Goal: Information Seeking & Learning: Understand process/instructions

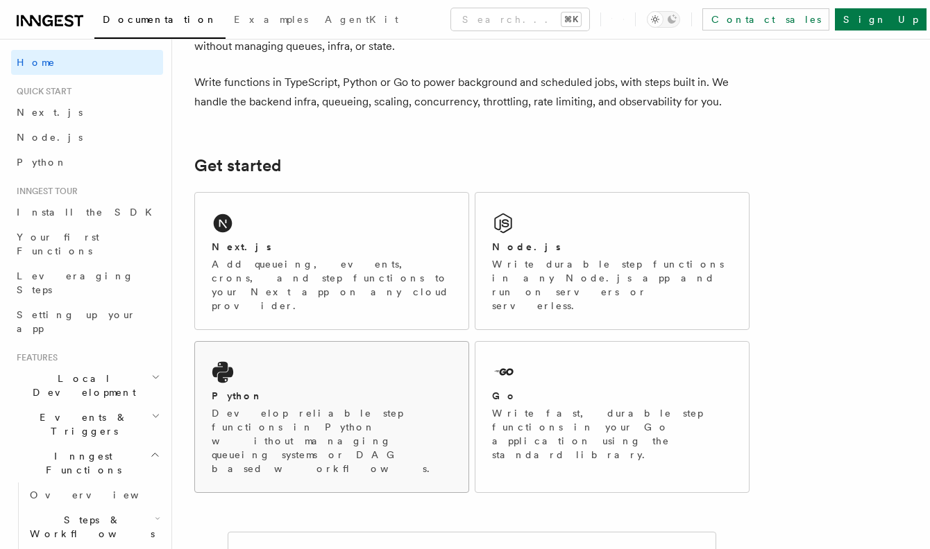
scroll to position [140, 0]
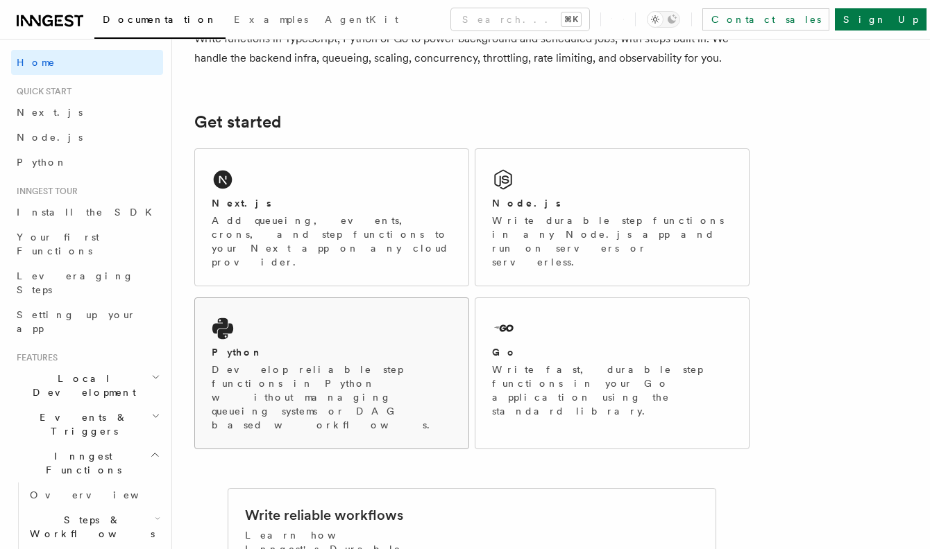
click at [349, 314] on div "Python Develop reliable step functions in Python without managing queueing syst…" at bounding box center [331, 373] width 273 height 151
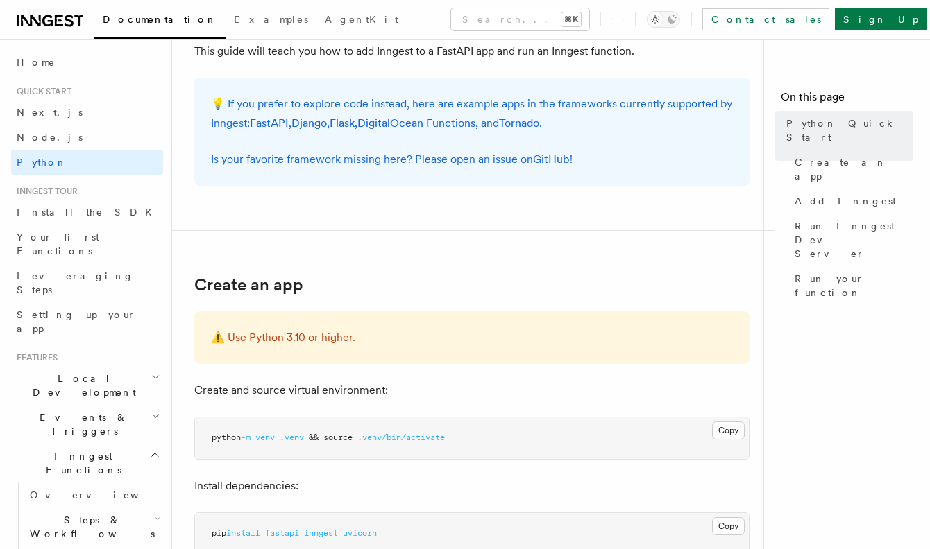
scroll to position [214, 0]
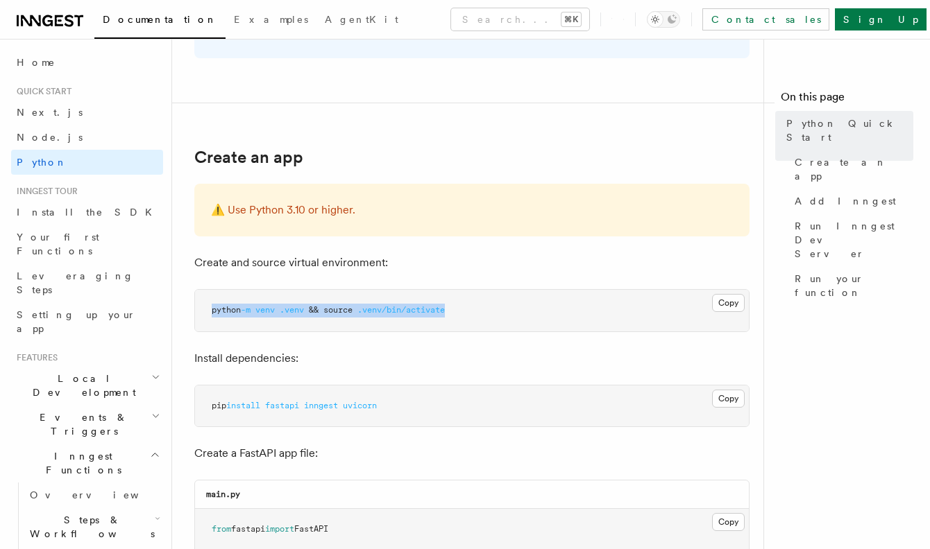
drag, startPoint x: 210, startPoint y: 310, endPoint x: 473, endPoint y: 309, distance: 263.0
click at [473, 309] on pre "python -m venv .venv && source .venv/bin/activate" at bounding box center [472, 311] width 554 height 42
copy span "python -m venv .venv && source .venv/bin/activate"
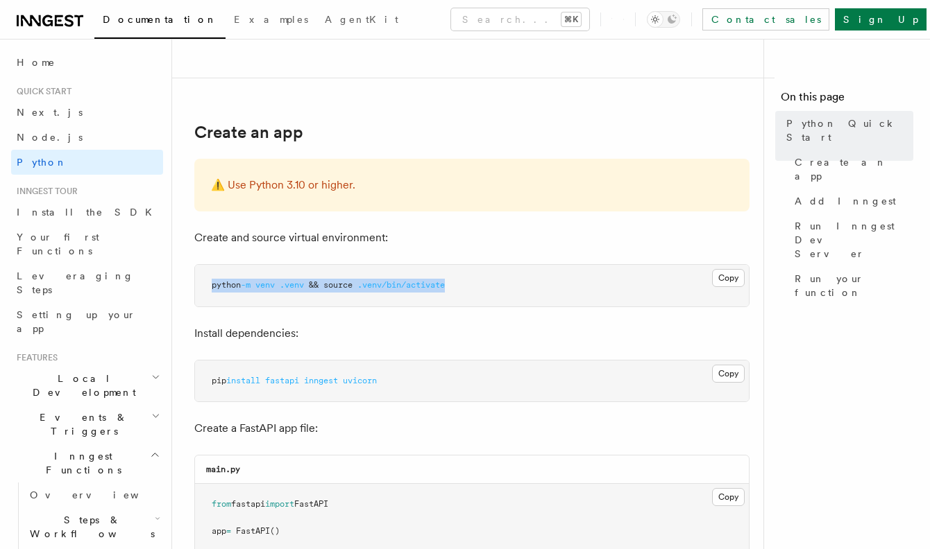
scroll to position [256, 0]
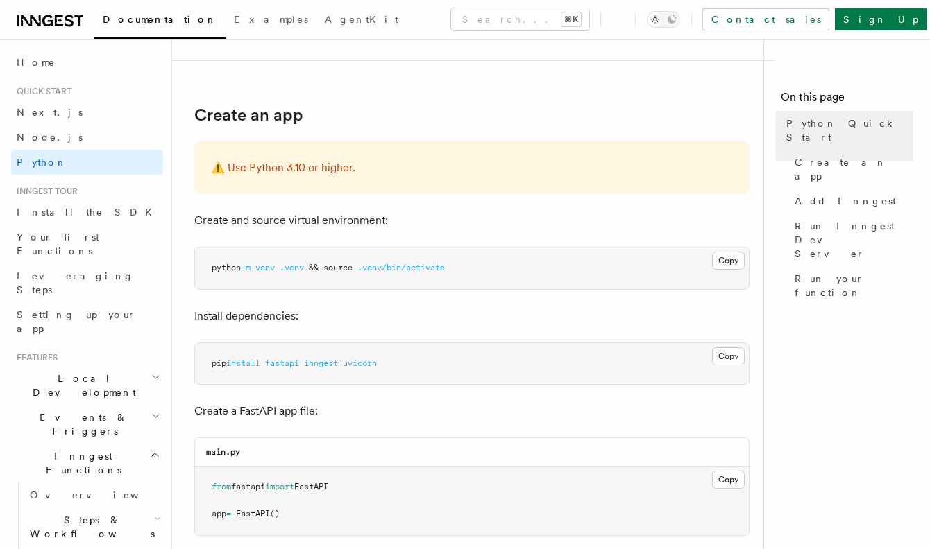
click at [213, 362] on span "pip" at bounding box center [219, 364] width 15 height 10
drag, startPoint x: 208, startPoint y: 362, endPoint x: 501, endPoint y: 362, distance: 292.8
click at [501, 362] on pre "pip install fastapi inngest uvicorn" at bounding box center [472, 364] width 554 height 42
copy span "pip install fastapi inngest uvicorn"
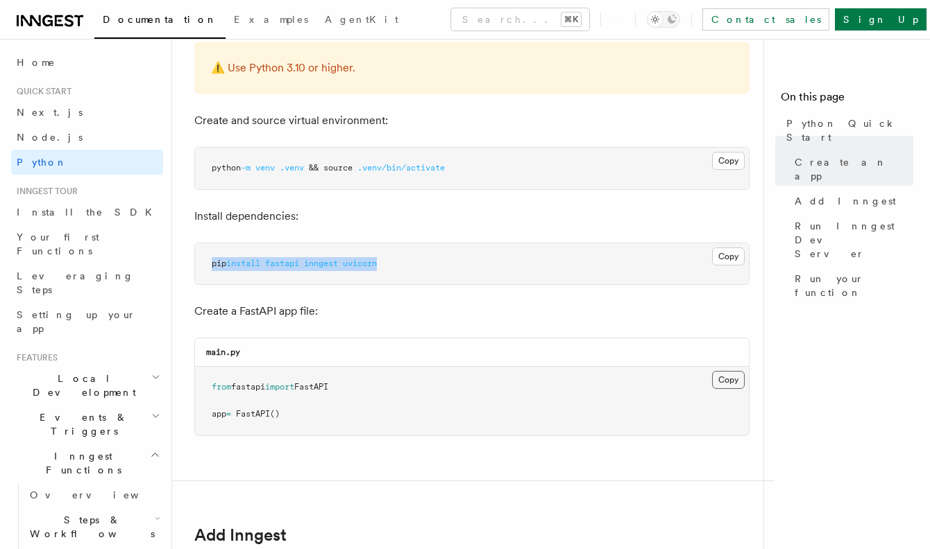
click at [720, 382] on button "Copy Copied" at bounding box center [728, 380] width 33 height 18
drag, startPoint x: 205, startPoint y: 353, endPoint x: 330, endPoint y: 352, distance: 124.9
click at [330, 352] on div "main.py" at bounding box center [472, 353] width 554 height 28
copy code "main.py"
click at [291, 319] on p "Create a FastAPI app file:" at bounding box center [471, 311] width 555 height 19
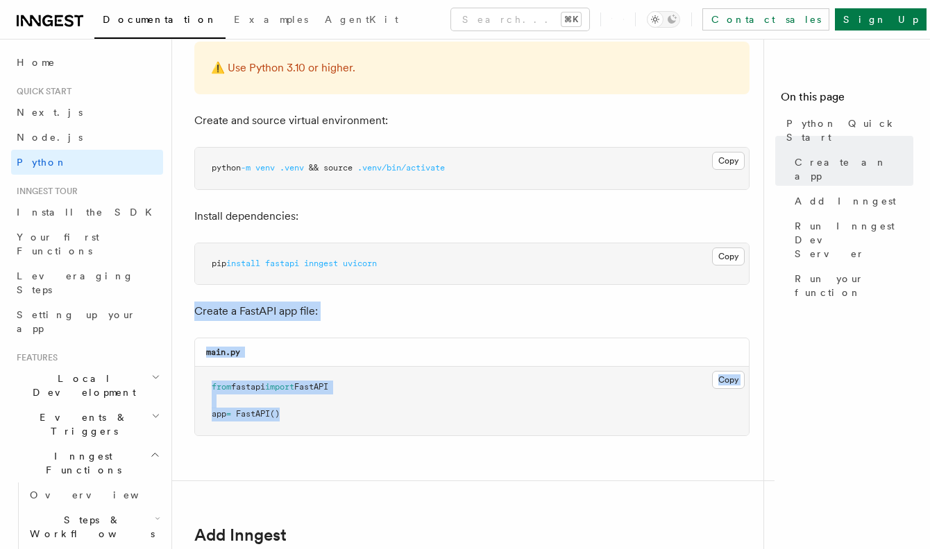
drag, startPoint x: 196, startPoint y: 310, endPoint x: 300, endPoint y: 415, distance: 147.2
copy article "Create a FastAPI app file: main.py Copy Copied from fastapi import FastAPI app …"
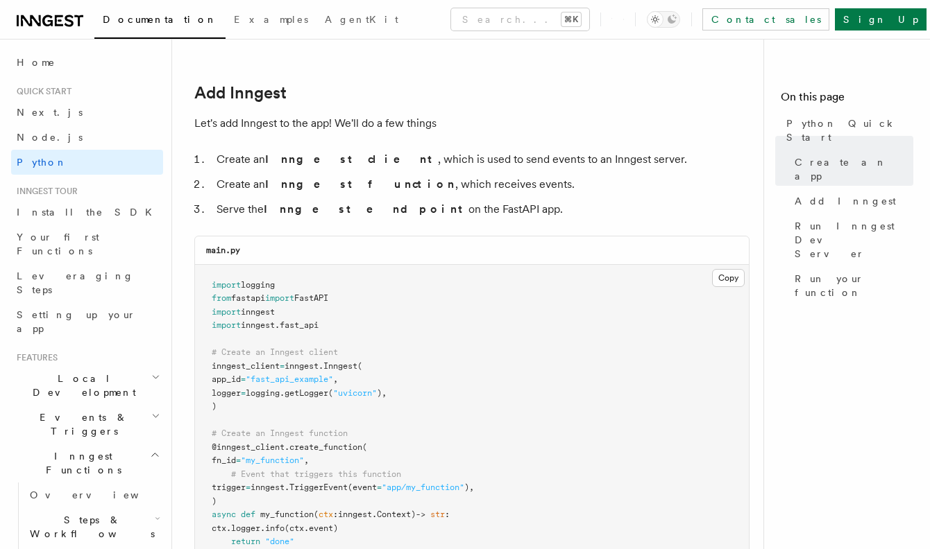
scroll to position [813, 0]
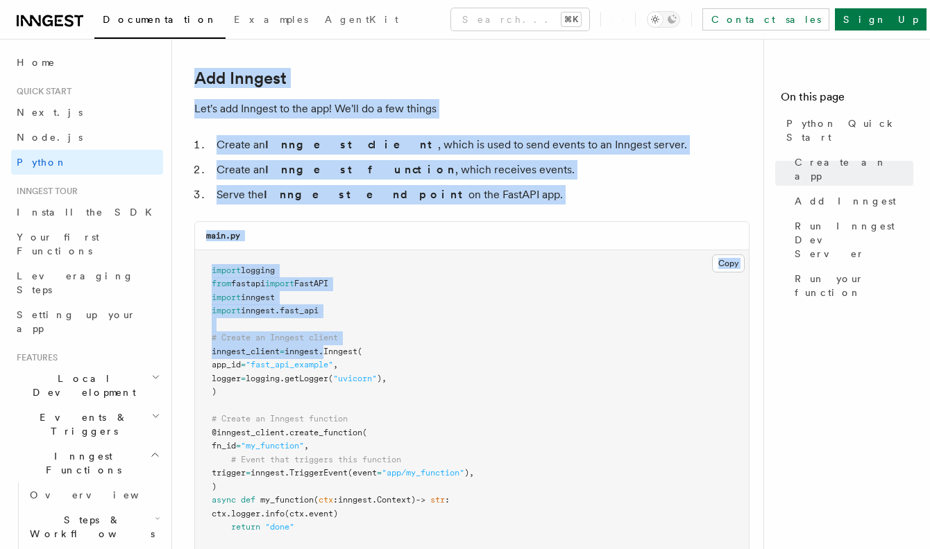
drag, startPoint x: 194, startPoint y: 60, endPoint x: 336, endPoint y: 352, distance: 325.2
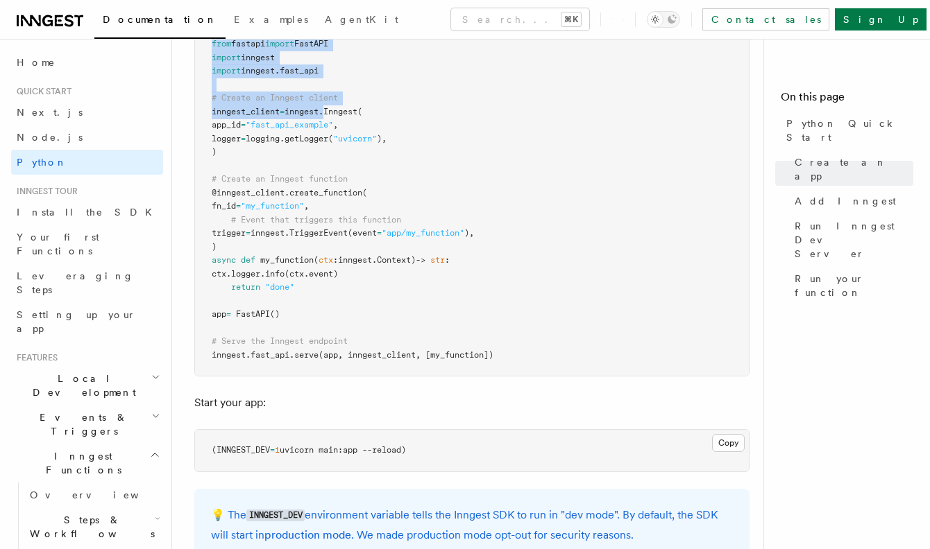
scroll to position [1120, 0]
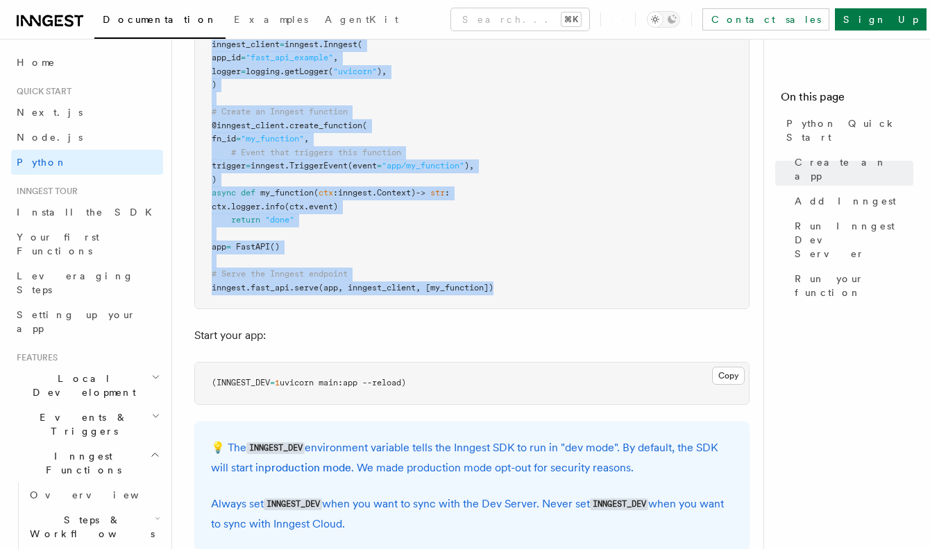
click at [531, 278] on pre "import logging from fastapi import FastAPI import inngest import inngest . fast…" at bounding box center [472, 126] width 554 height 366
copy article "Add Inngest Let's add Inngest to the app! We'll do a few things Create an Innge…"
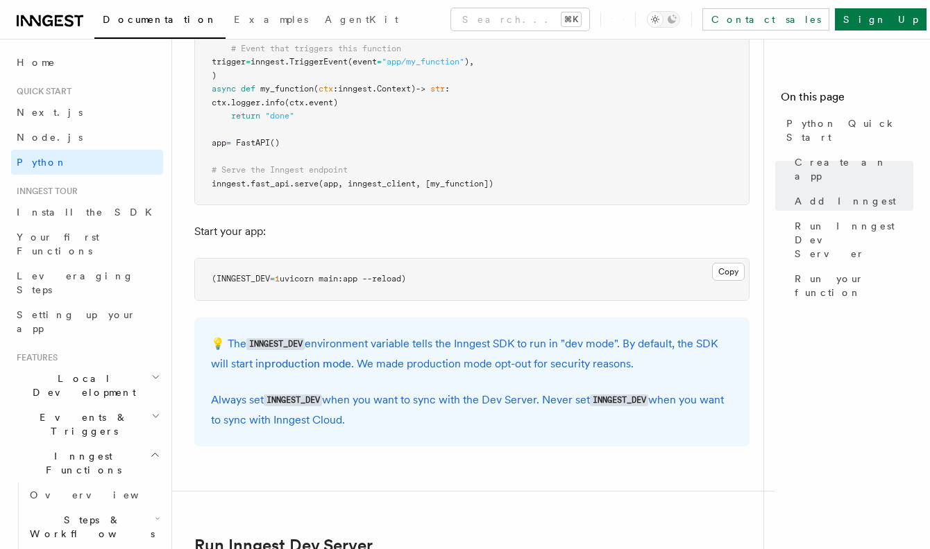
click at [289, 341] on p "💡 The INNGEST_DEV environment variable tells the Inngest SDK to run in "dev mod…" at bounding box center [472, 354] width 522 height 40
click at [284, 322] on div "💡 The INNGEST_DEV environment variable tells the Inngest SDK to run in "dev mod…" at bounding box center [471, 382] width 555 height 129
drag, startPoint x: 209, startPoint y: 269, endPoint x: 451, endPoint y: 271, distance: 242.2
click at [451, 271] on pre "(INNGEST_DEV = 1 uvicorn main:app --reload)" at bounding box center [472, 280] width 554 height 42
copy span "(INNGEST_DEV = 1 uvicorn main:app --reload)"
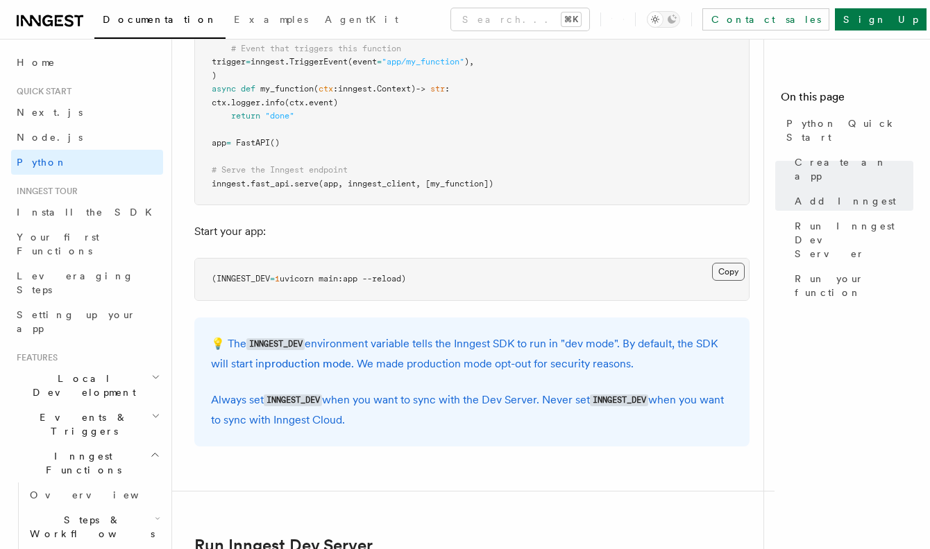
click at [731, 263] on button "Copy Copied" at bounding box center [728, 272] width 33 height 18
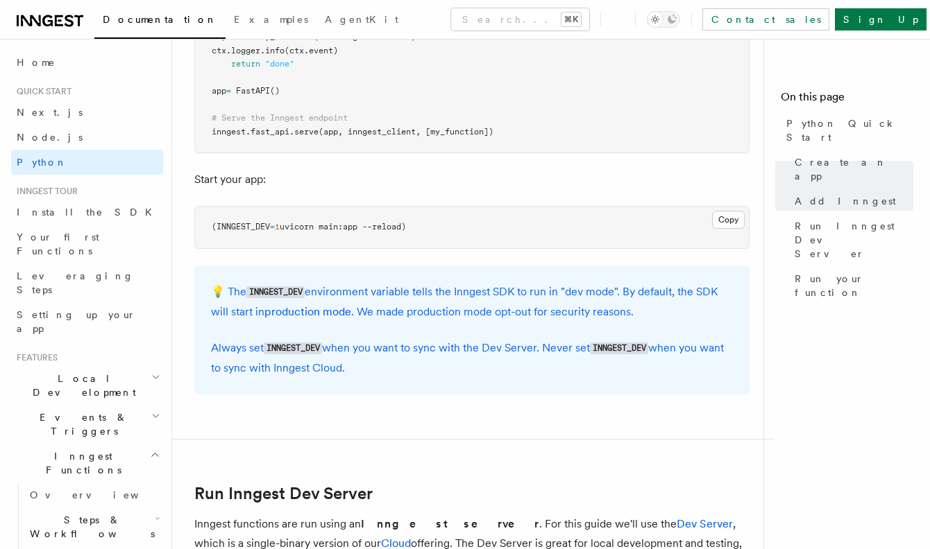
scroll to position [1267, 0]
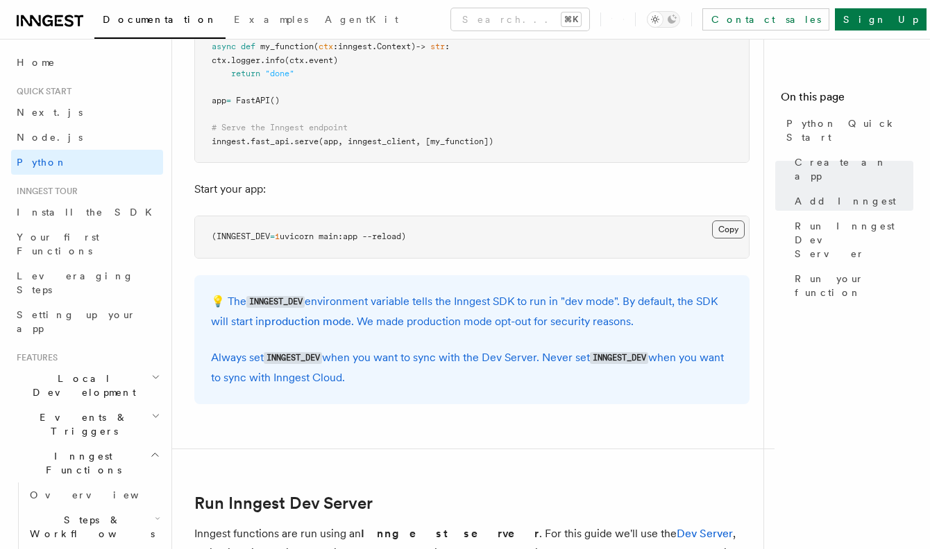
click at [722, 221] on button "Copy Copied" at bounding box center [728, 230] width 33 height 18
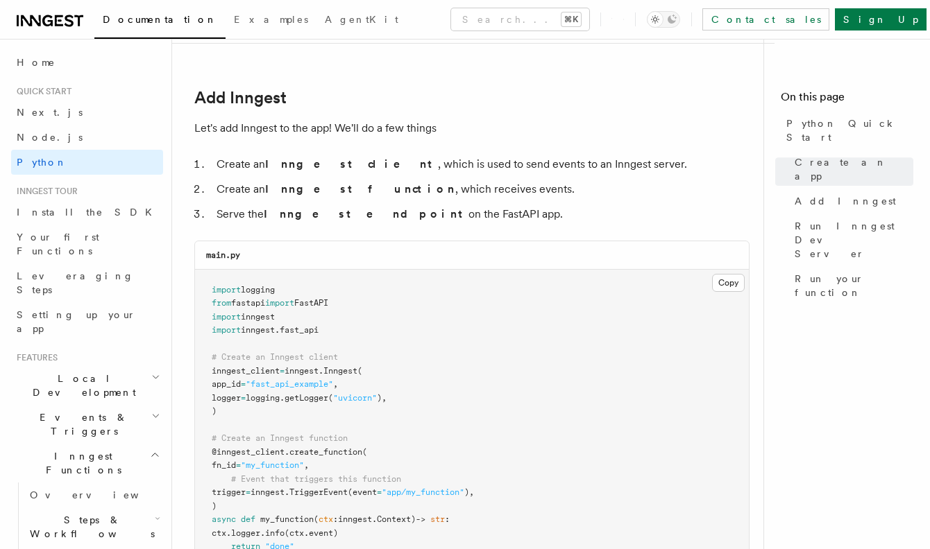
scroll to position [703, 0]
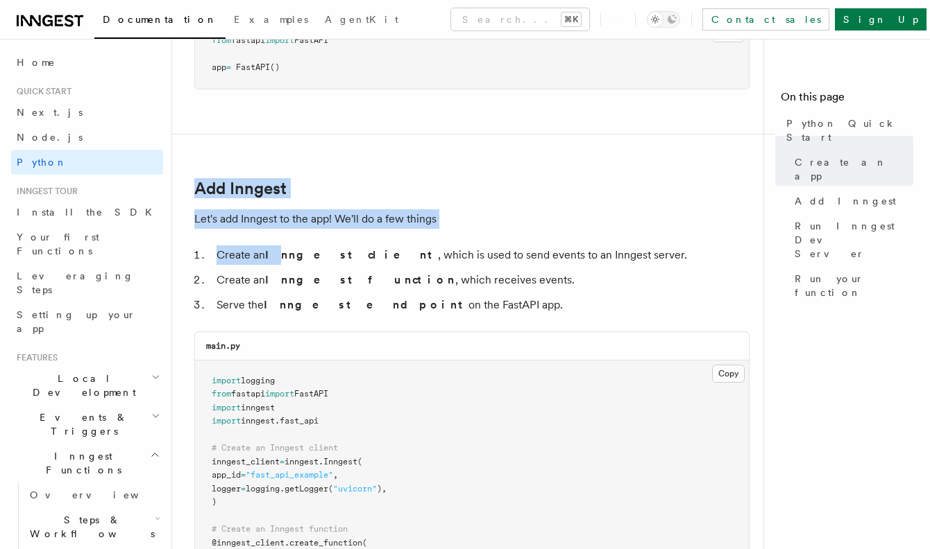
drag, startPoint x: 189, startPoint y: 180, endPoint x: 271, endPoint y: 250, distance: 107.8
click at [173, 183] on icon at bounding box center [172, 190] width 14 height 14
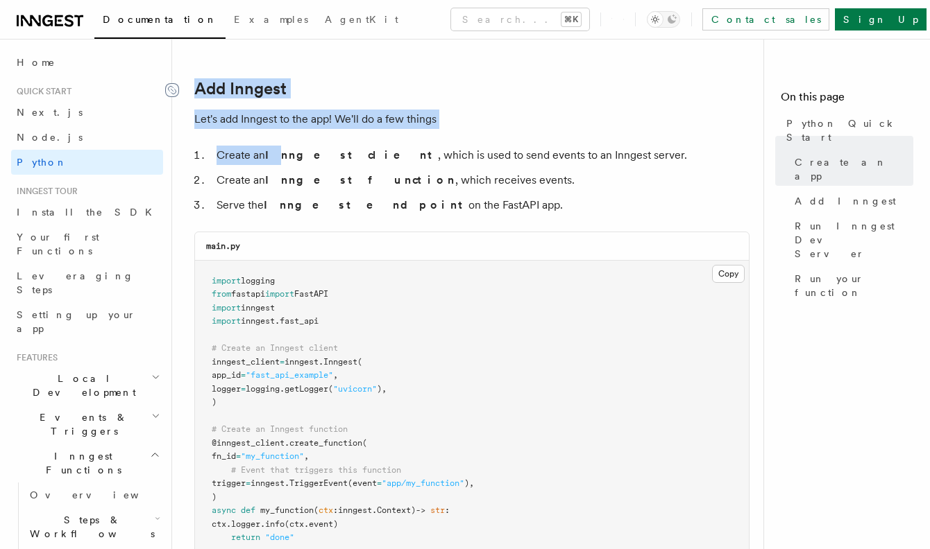
scroll to position [813, 0]
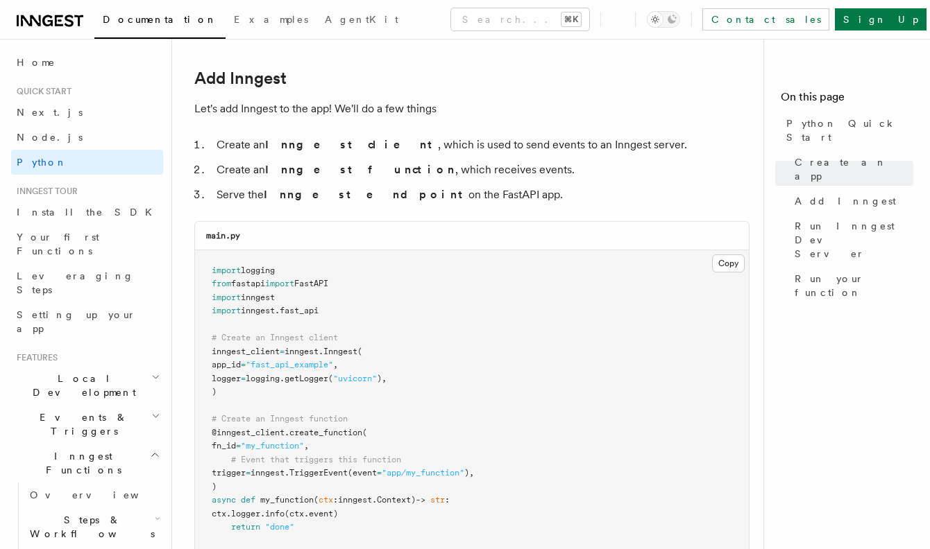
drag, startPoint x: 189, startPoint y: 65, endPoint x: 350, endPoint y: 278, distance: 266.4
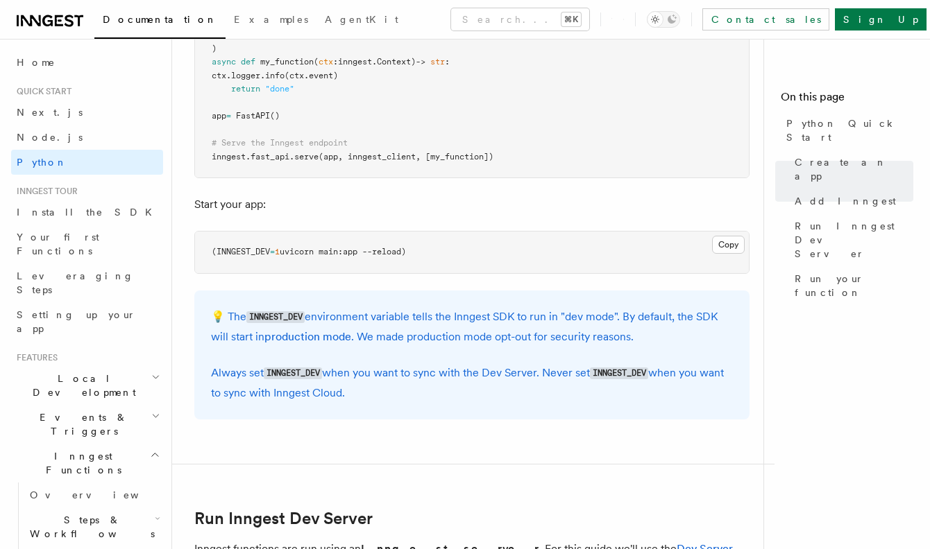
scroll to position [1261, 0]
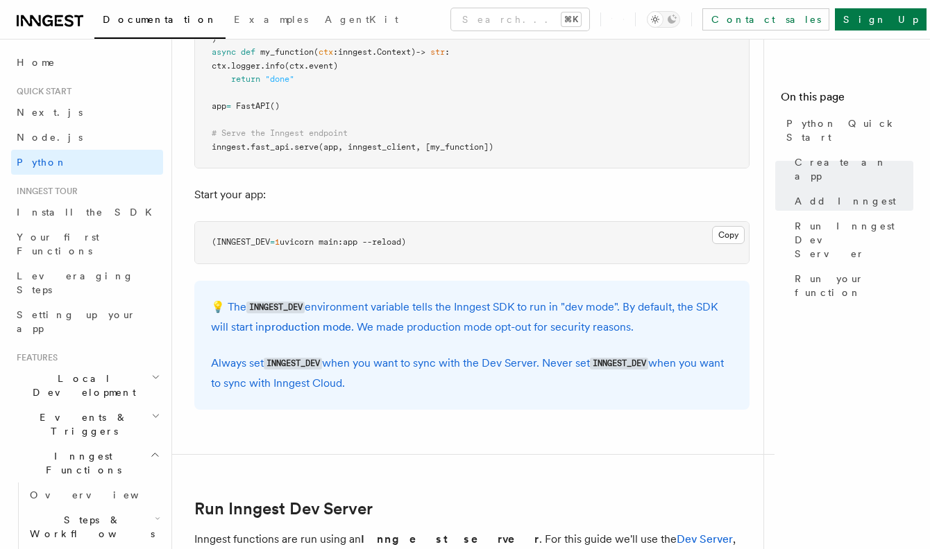
click at [502, 248] on pre "(INNGEST_DEV = 1 uvicorn main:app --reload)" at bounding box center [472, 243] width 554 height 42
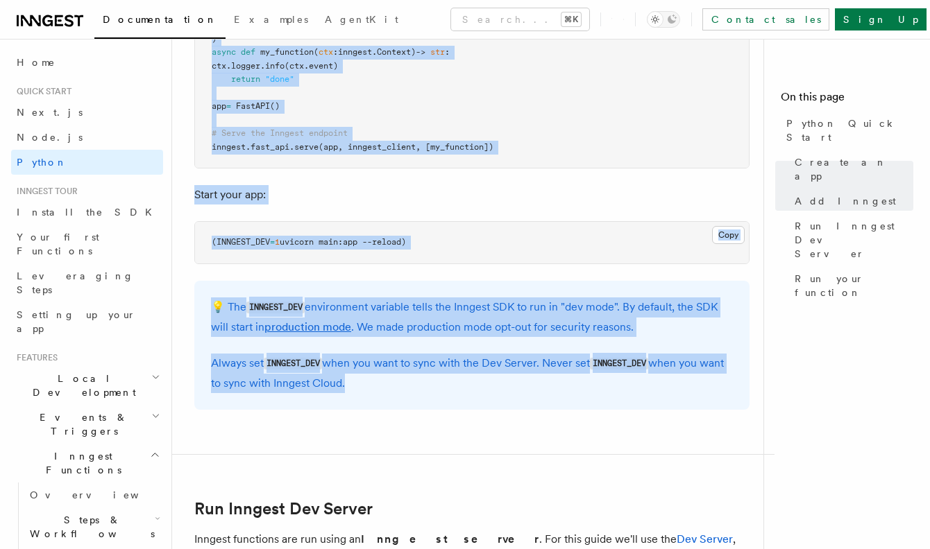
click at [412, 401] on article "Quick start Python Quick Start This guide will teach you how to add Inngest to …" at bounding box center [473, 523] width 558 height 3447
click at [414, 373] on p "Always set INNGEST_DEV when you want to sync with the Dev Server. Never set INN…" at bounding box center [472, 374] width 522 height 40
click at [432, 237] on pre "(INNGEST_DEV = 1 uvicorn main:app --reload)" at bounding box center [472, 243] width 554 height 42
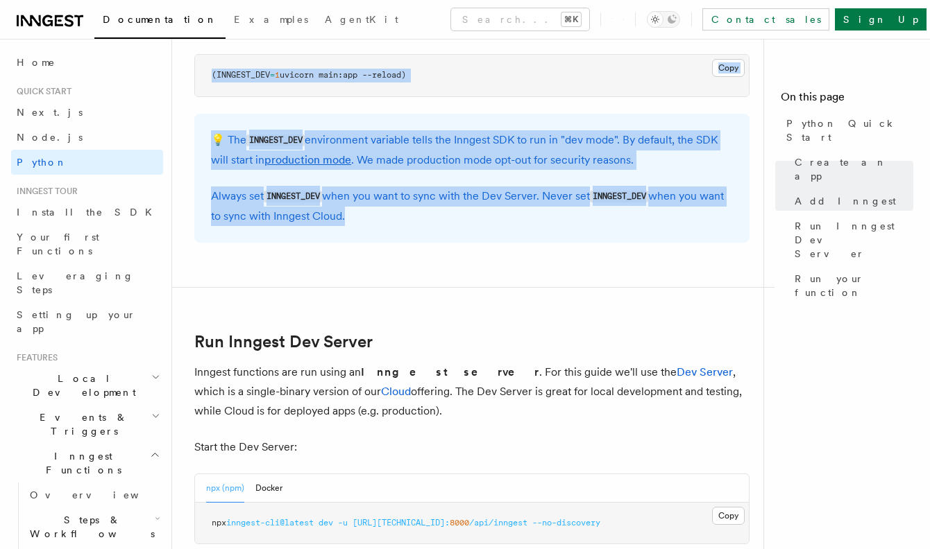
scroll to position [1454, 0]
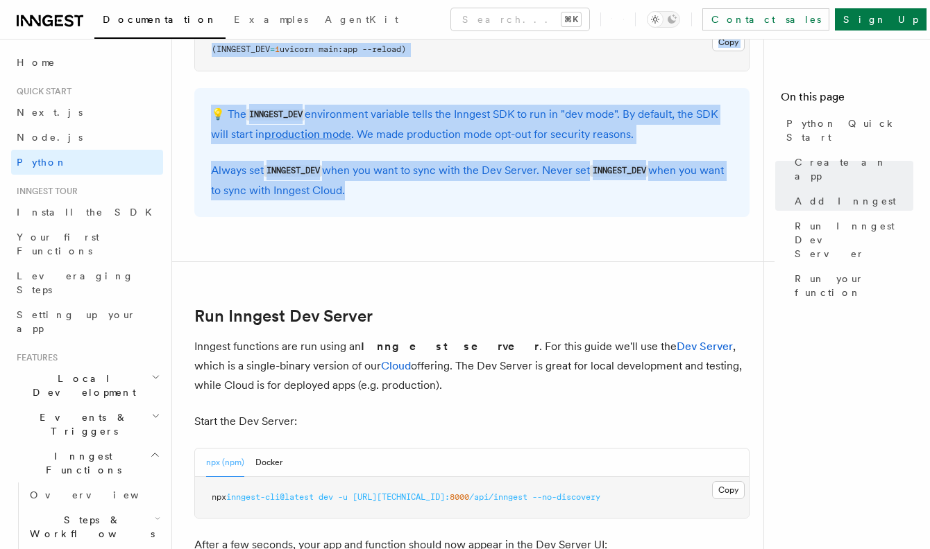
copy article "Add Inngest Let's add Inngest to the app! We'll do a few things Create an Innge…"
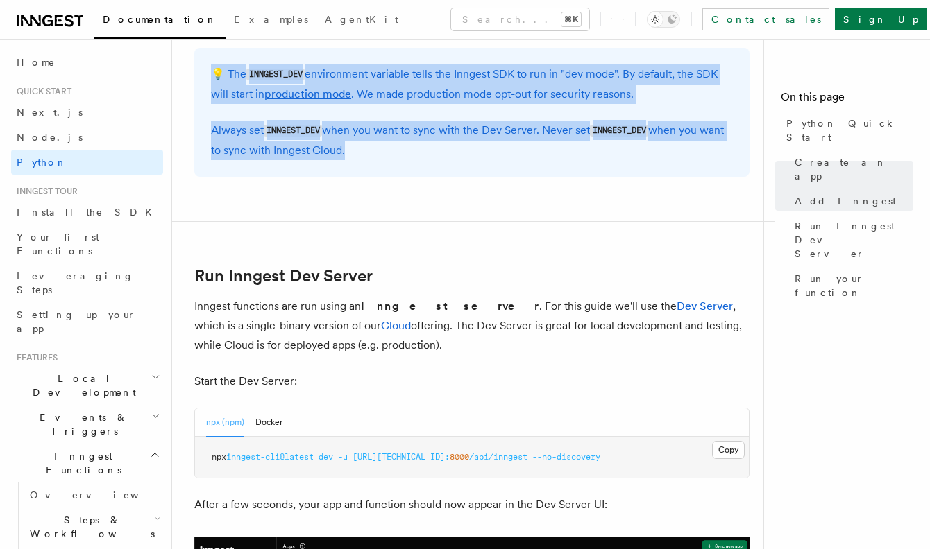
copy article "Add Inngest Let's add Inngest to the app! We'll do a few things Create an Innge…"
click at [723, 442] on button "Copy Copied" at bounding box center [728, 450] width 33 height 18
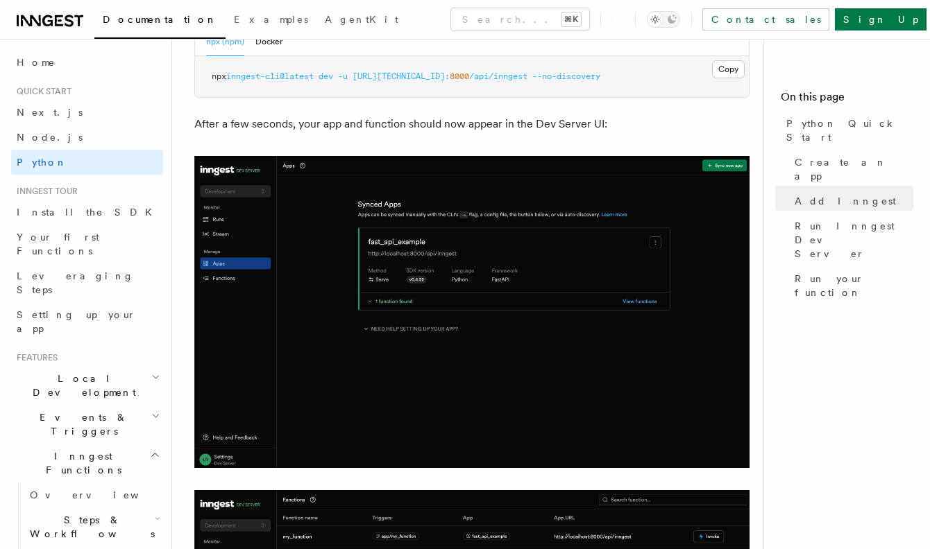
scroll to position [1558, 0]
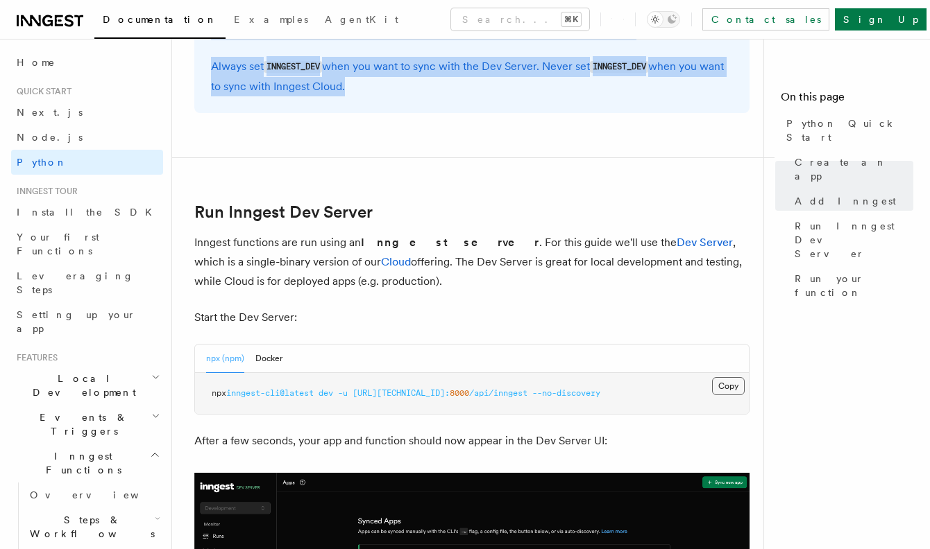
click at [731, 377] on button "Copy Copied" at bounding box center [728, 386] width 33 height 18
click at [257, 353] on button "Docker" at bounding box center [268, 359] width 27 height 28
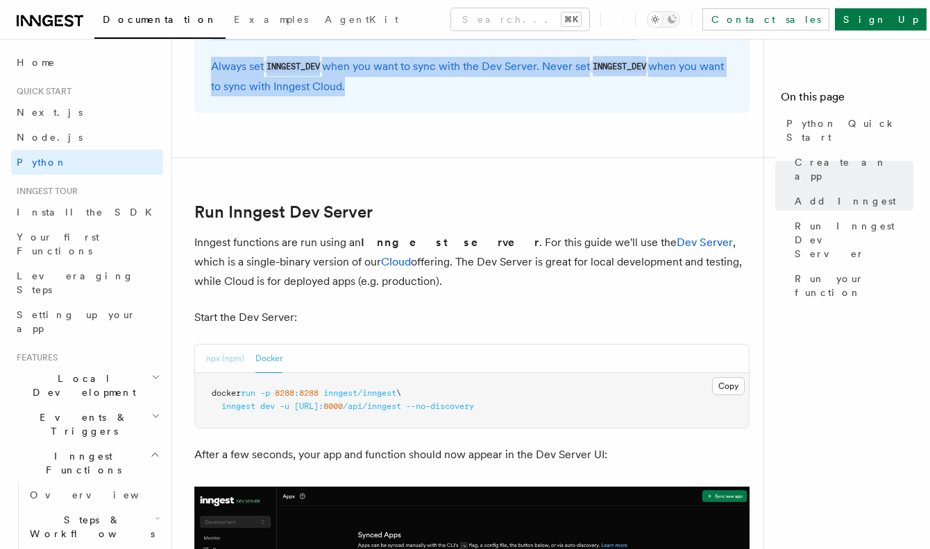
click at [231, 351] on button "npx (npm)" at bounding box center [225, 359] width 38 height 28
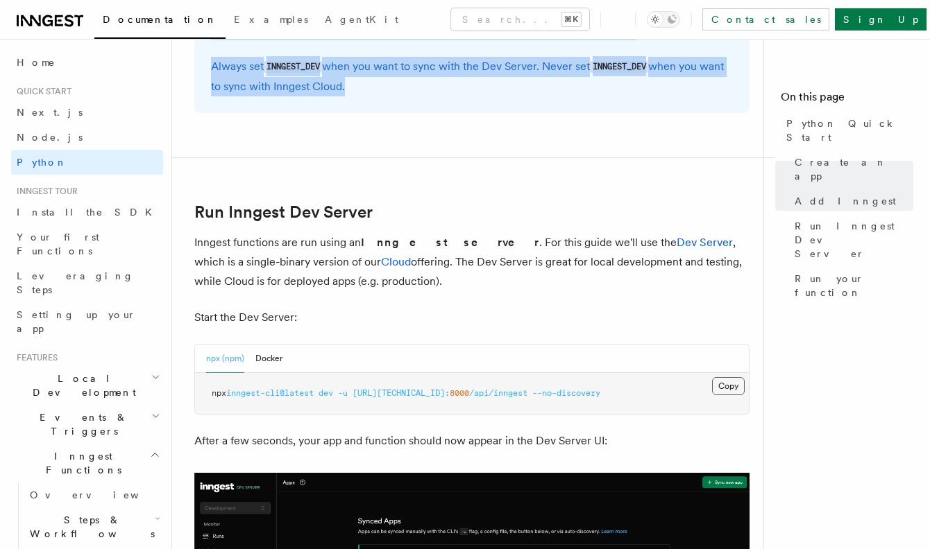
click at [731, 380] on button "Copy Copied" at bounding box center [728, 386] width 33 height 18
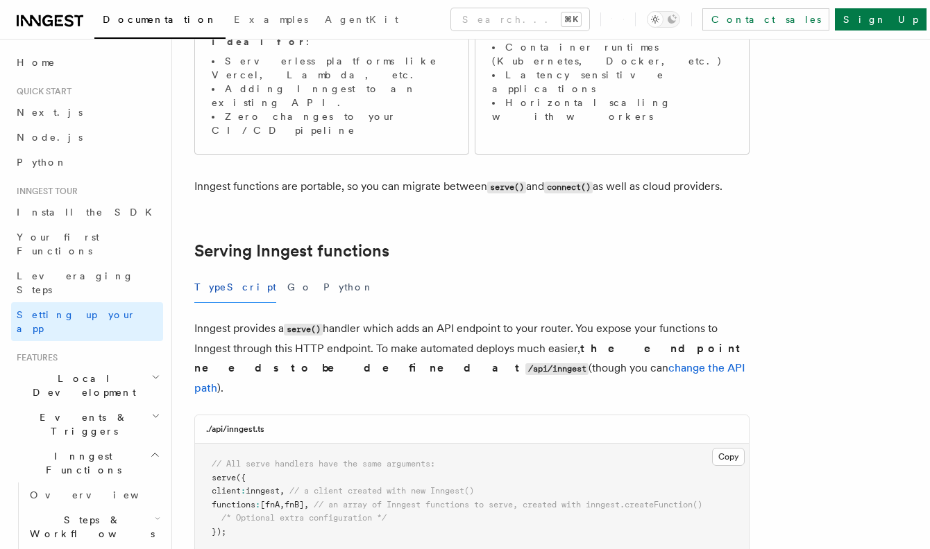
scroll to position [323, 0]
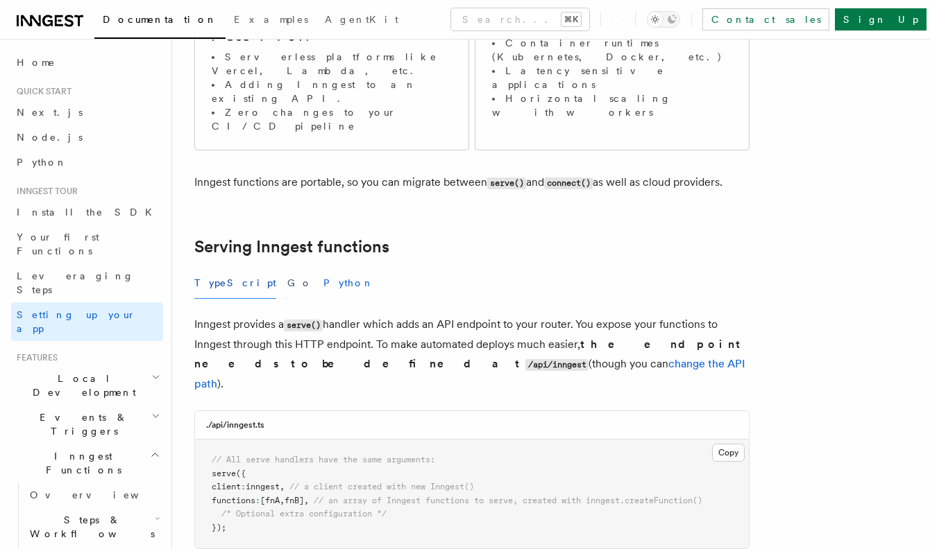
click at [323, 268] on button "Python" at bounding box center [348, 283] width 51 height 31
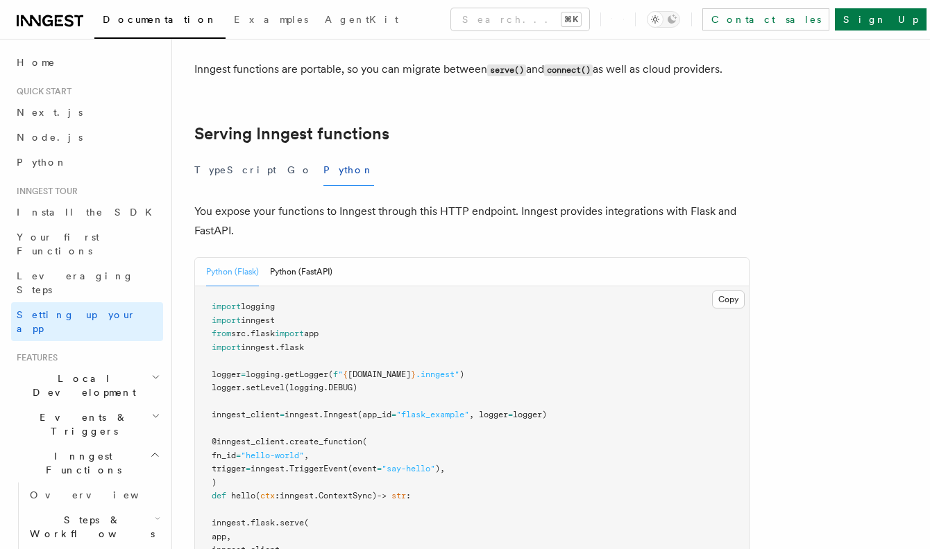
scroll to position [438, 0]
click at [310, 257] on button "Python (FastAPI)" at bounding box center [301, 271] width 62 height 28
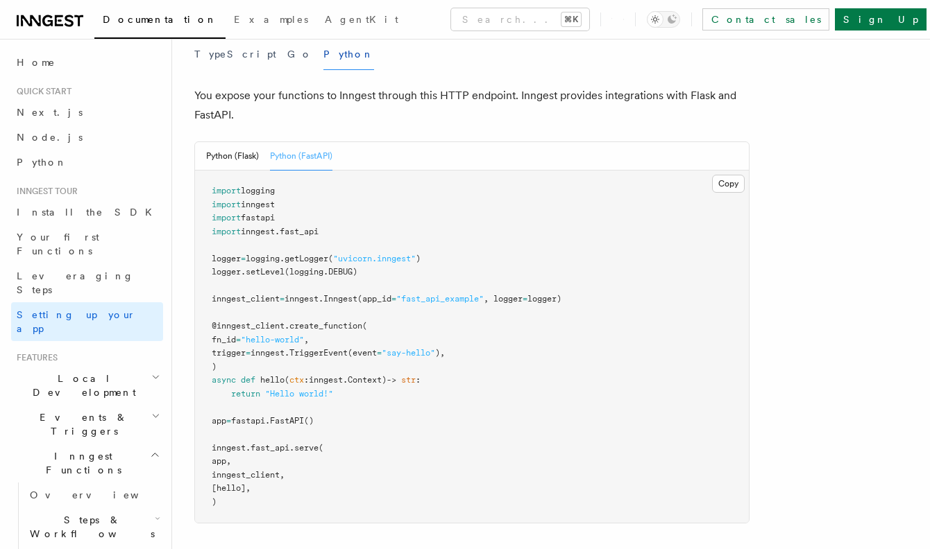
scroll to position [531, 0]
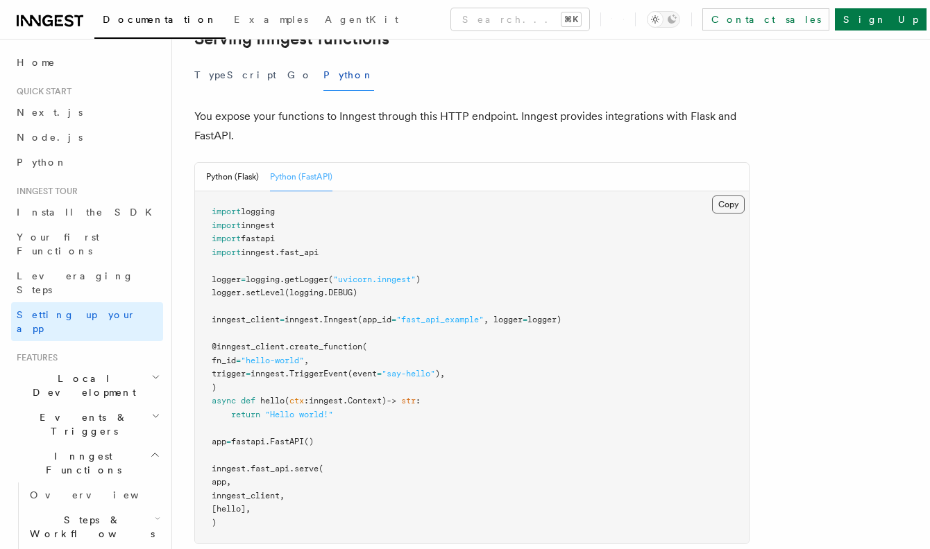
click at [728, 196] on button "Copy Copied" at bounding box center [728, 205] width 33 height 18
